Goal: Task Accomplishment & Management: Manage account settings

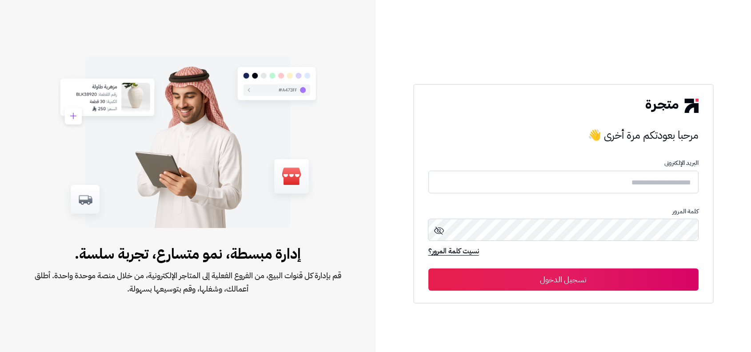
click at [646, 170] on form "البريد الإلكترونى كلمة المرور نسيت كلمة المرور؟ تسجيل الدخول" at bounding box center [563, 225] width 270 height 131
click at [633, 187] on input "text" at bounding box center [563, 182] width 270 height 24
type input "**********"
click at [428, 268] on button "تسجيل الدخول" at bounding box center [563, 279] width 270 height 22
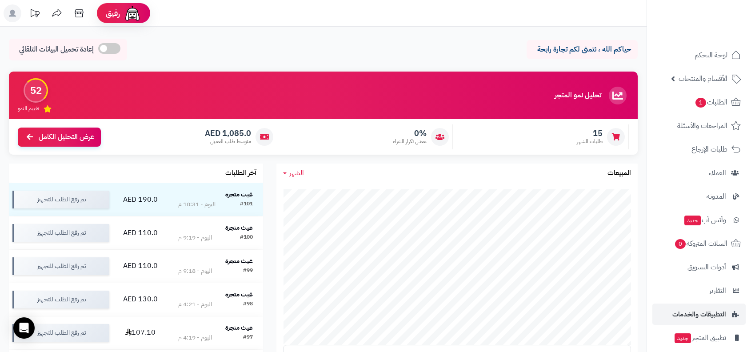
scroll to position [54, 0]
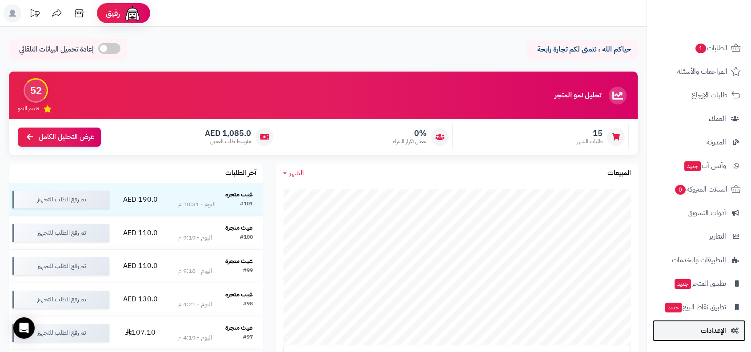
click at [705, 337] on link "الإعدادات" at bounding box center [698, 330] width 93 height 21
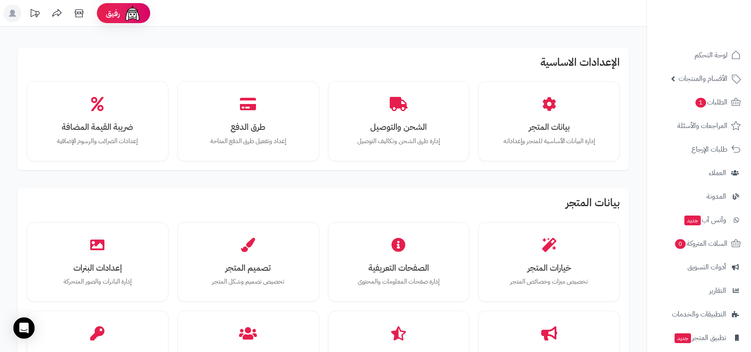
scroll to position [725, 0]
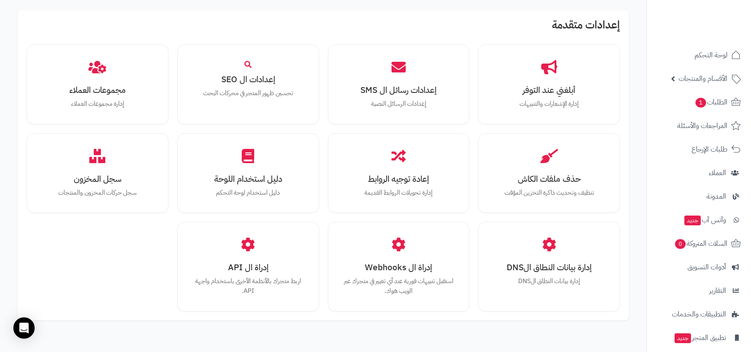
click at [605, 212] on div "أبلغني عند التوفر إدارة الإشعارات والتنبيهات إعدادات رسائل ال SMS إعدادات الرسا…" at bounding box center [323, 177] width 593 height 267
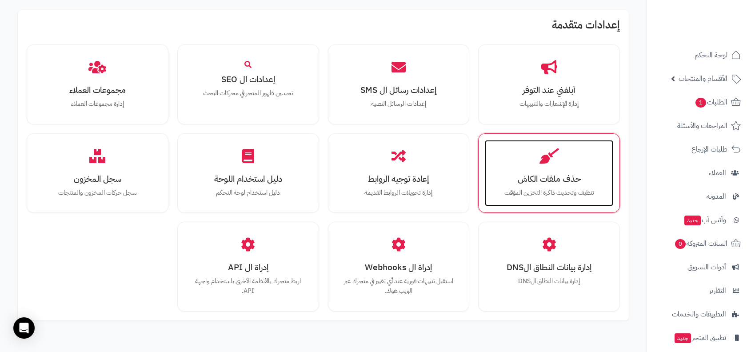
click at [566, 174] on h3 "حذف ملفات الكاش" at bounding box center [549, 178] width 111 height 9
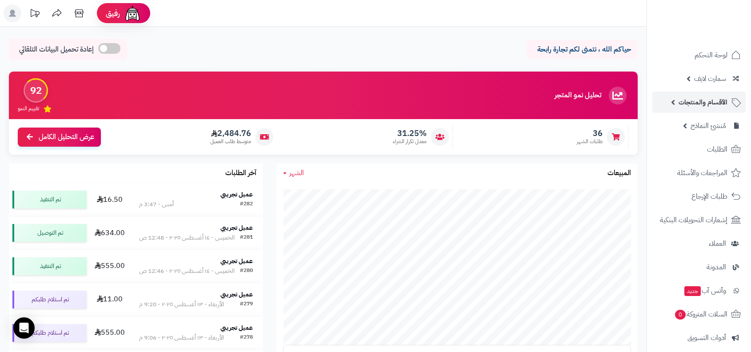
click at [681, 102] on span "الأقسام والمنتجات" at bounding box center [703, 102] width 49 height 12
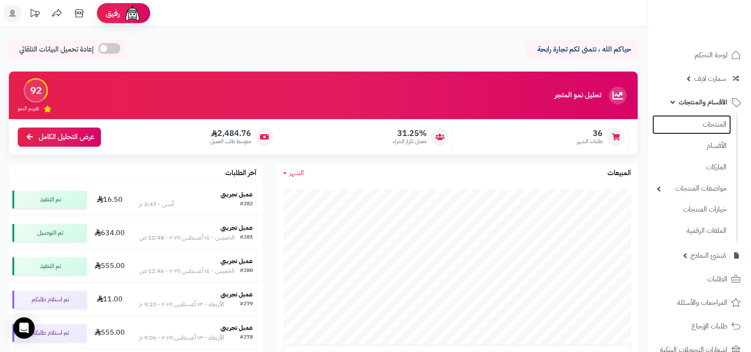
click at [696, 134] on ul "المنتجات الأقسام الماركات مواصفات المنتجات مواصفات المنتجات أنواع المواصفات خيا…" at bounding box center [692, 178] width 91 height 130
click at [710, 126] on link "المنتجات" at bounding box center [691, 124] width 79 height 18
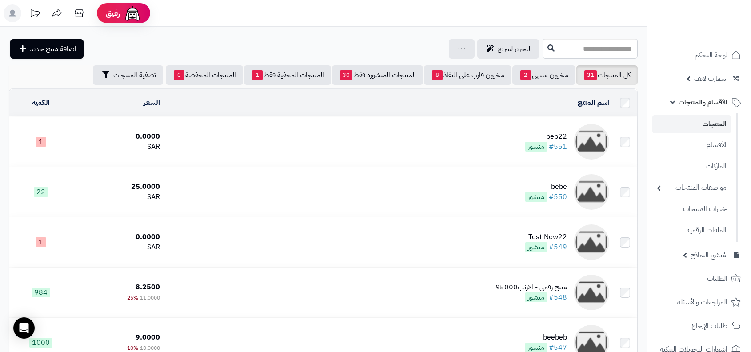
click at [565, 139] on div "beb22" at bounding box center [546, 137] width 42 height 10
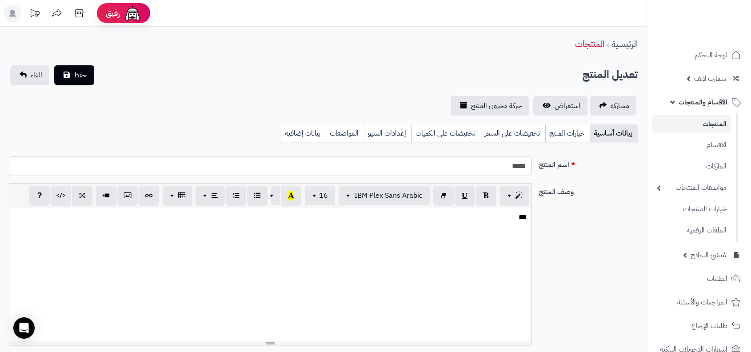
select select
click at [554, 112] on link "استعراض" at bounding box center [560, 106] width 54 height 20
drag, startPoint x: 509, startPoint y: 169, endPoint x: 496, endPoint y: 169, distance: 12.9
click at [496, 169] on input "*****" at bounding box center [270, 166] width 523 height 20
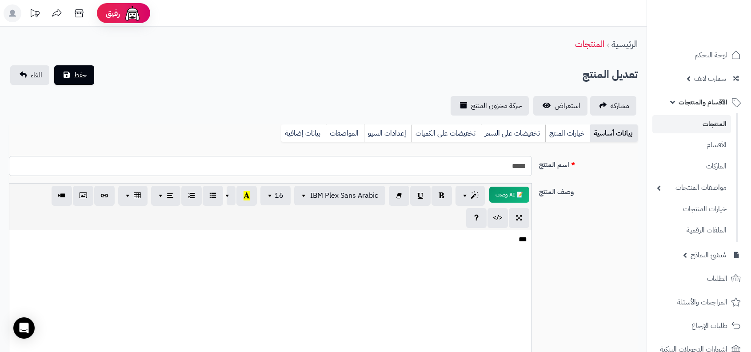
type input "*****"
click at [54, 65] on button "حفظ" at bounding box center [74, 75] width 40 height 20
